Goal: Task Accomplishment & Management: Complete application form

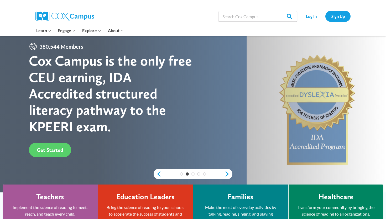
scroll to position [9, 0]
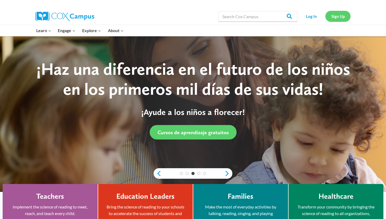
click at [335, 15] on link "Sign Up" at bounding box center [337, 16] width 25 height 11
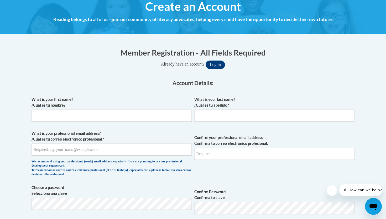
scroll to position [68, 0]
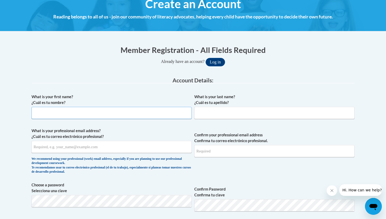
click at [157, 112] on input "What is your first name? ¿Cuál es tu nombre?" at bounding box center [112, 113] width 160 height 12
type input "Jada"
click at [222, 110] on input "What is your last name? ¿Cuál es tu apellido?" at bounding box center [274, 113] width 160 height 12
type input "Waits"
click at [130, 145] on input "What is your professional email address? ¿Cuál es tu correo electrónico profesi…" at bounding box center [112, 147] width 160 height 12
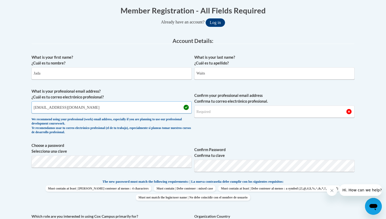
scroll to position [107, 0]
type input "[EMAIL_ADDRESS][DOMAIN_NAME]"
click at [210, 112] on input "Confirm your professional email address Confirma tu correo electrónico profesio…" at bounding box center [274, 111] width 160 height 12
type input "[EMAIL_ADDRESS][DOMAIN_NAME]"
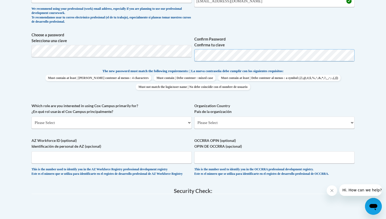
scroll to position [218, 0]
click at [190, 122] on select "Please Select College/University | Colegio/Universidad Community/Nonprofit Part…" at bounding box center [112, 122] width 160 height 12
select select "5a18ea06-2b54-4451-96f2-d152daf9eac5"
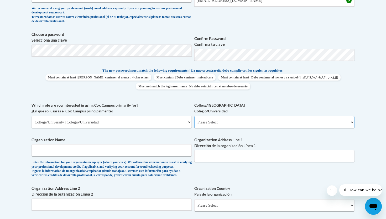
click at [319, 117] on select "Please Select College/University Staff | Empleado universitario College/Univers…" at bounding box center [274, 122] width 160 height 12
select select "99b32b07-cffc-426c-8bf6-0cd77760d84b"
click at [144, 153] on input "Organization Name" at bounding box center [112, 150] width 160 height 12
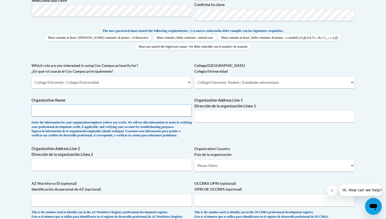
scroll to position [258, 0]
type input "[GEOGRAPHIC_DATA][PERSON_NAME]"
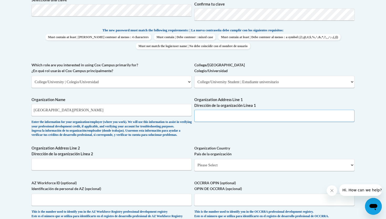
click at [219, 112] on input "Organization Address Line 1 Dirección de la organización Línea 1" at bounding box center [274, 116] width 160 height 12
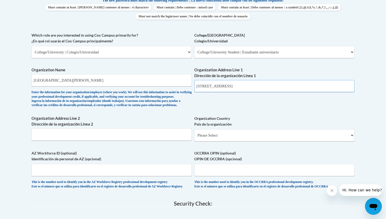
scroll to position [288, 0]
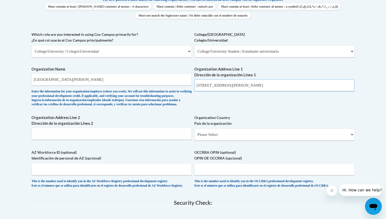
click at [200, 85] on input "[STREET_ADDRESS][PERSON_NAME]" at bounding box center [274, 85] width 160 height 12
click at [201, 85] on input "[STREET_ADDRESS][PERSON_NAME]" at bounding box center [274, 85] width 160 height 12
click at [201, 86] on input "[STREET_ADDRESS][PERSON_NAME]" at bounding box center [274, 85] width 160 height 12
click at [260, 86] on input "[STREET_ADDRESS][PERSON_NAME]" at bounding box center [274, 85] width 160 height 12
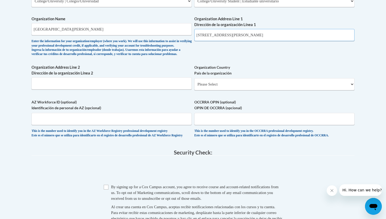
scroll to position [339, 0]
type input "[STREET_ADDRESS][PERSON_NAME]"
click at [351, 90] on select "Please Select [GEOGRAPHIC_DATA] | [GEOGRAPHIC_DATA] Outside of [GEOGRAPHIC_DATA…" at bounding box center [274, 83] width 160 height 12
select select "ad49bcad-a171-4b2e-b99c-48b446064914"
select select
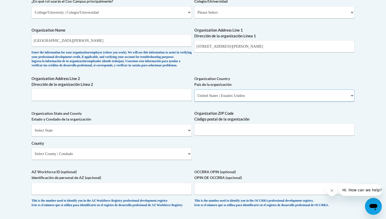
scroll to position [327, 0]
click at [160, 101] on input "Organization Address Line 2 Dirección de la organización Línea 2" at bounding box center [112, 95] width 160 height 12
type input "[STREET_ADDRESS]"
click at [144, 136] on select "Select State [US_STATE] [US_STATE] [US_STATE] [US_STATE] [US_STATE] [US_STATE] …" at bounding box center [112, 130] width 160 height 12
select select "[US_STATE]"
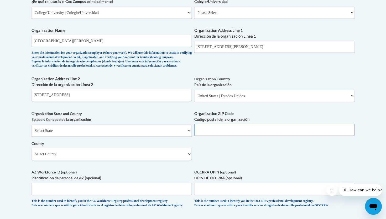
click at [257, 136] on input "Organization ZIP Code Código postal de la organización" at bounding box center [274, 129] width 160 height 12
type input "30582"
click at [185, 160] on select "Select County Appling [PERSON_NAME] [PERSON_NAME] [PERSON_NAME] [PERSON_NAME] B…" at bounding box center [112, 154] width 160 height 12
select select "Towns"
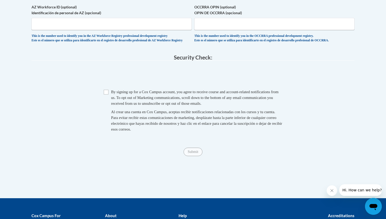
scroll to position [493, 0]
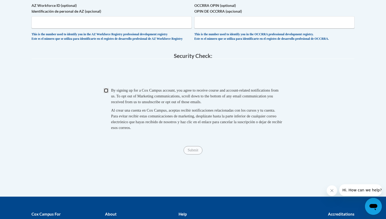
click at [105, 93] on input "Checkbox" at bounding box center [106, 90] width 5 height 5
checkbox input "true"
click at [196, 154] on input "Submit" at bounding box center [193, 150] width 19 height 8
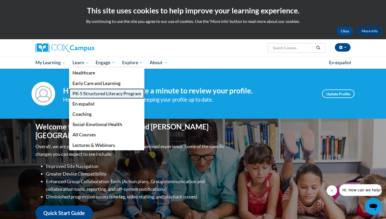
click at [90, 91] on span "PK-5 Structured Literacy Program" at bounding box center [106, 94] width 69 height 6
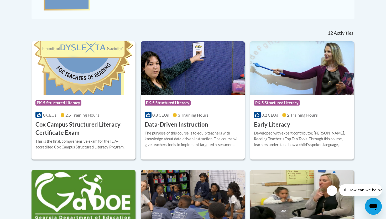
scroll to position [199, 0]
